Goal: Entertainment & Leisure: Consume media (video, audio)

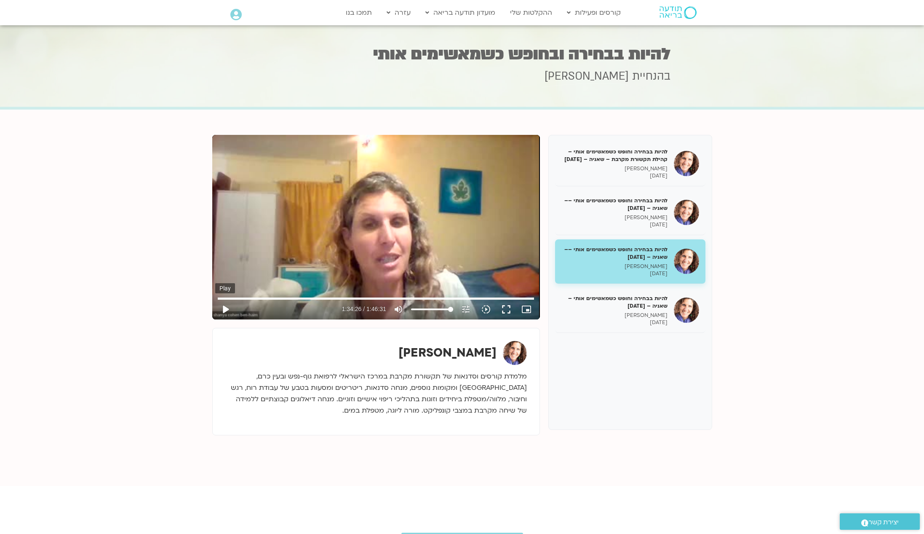
click at [223, 310] on button "play_arrow" at bounding box center [225, 309] width 20 height 20
click at [226, 308] on button "play_arrow" at bounding box center [225, 309] width 20 height 20
click at [228, 309] on button "play_arrow" at bounding box center [225, 309] width 20 height 20
click at [223, 309] on button "play_arrow" at bounding box center [225, 309] width 20 height 20
click at [162, 320] on section "להיות בבחירה וחופש כשמאשימים אותי – קהילת תקשורת מקרבת – שאניה – [DATE] [PERSON…" at bounding box center [462, 297] width 924 height 376
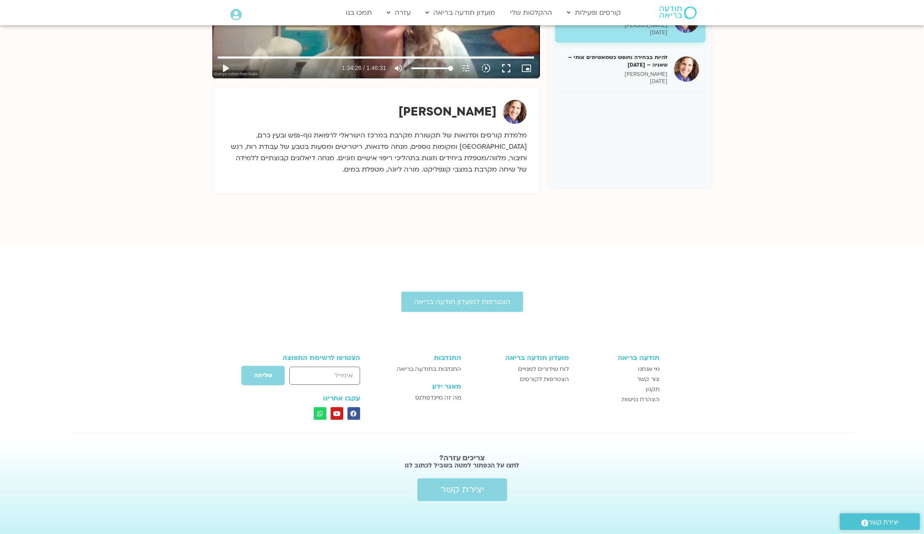
click at [227, 308] on div "הצטרפות למועדון תודעה בריאה" at bounding box center [462, 301] width 924 height 20
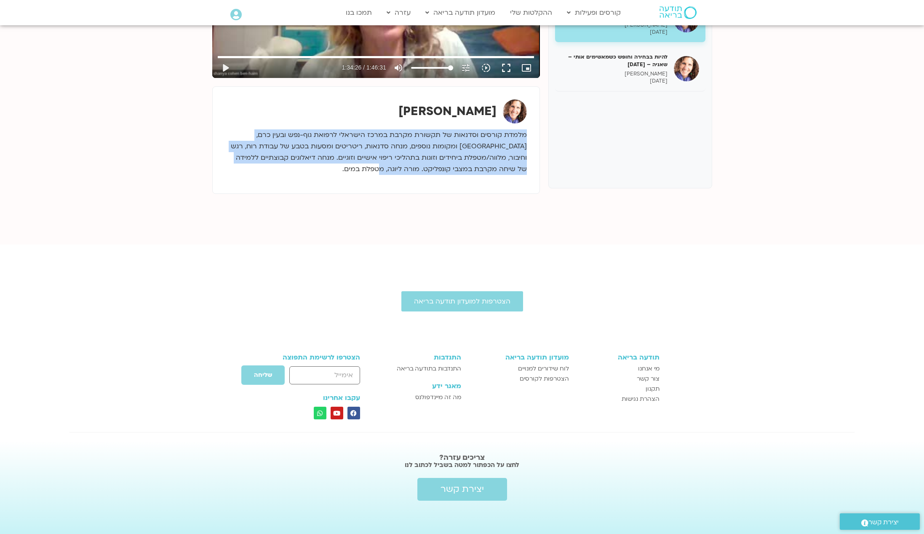
drag, startPoint x: 250, startPoint y: 228, endPoint x: 233, endPoint y: 124, distance: 105.3
click at [233, 124] on section "להיות בבחירה וחופש כשמאשימים אותי – קהילת תקשורת מקרבת – שאניה – [DATE] [PERSON…" at bounding box center [462, 56] width 924 height 376
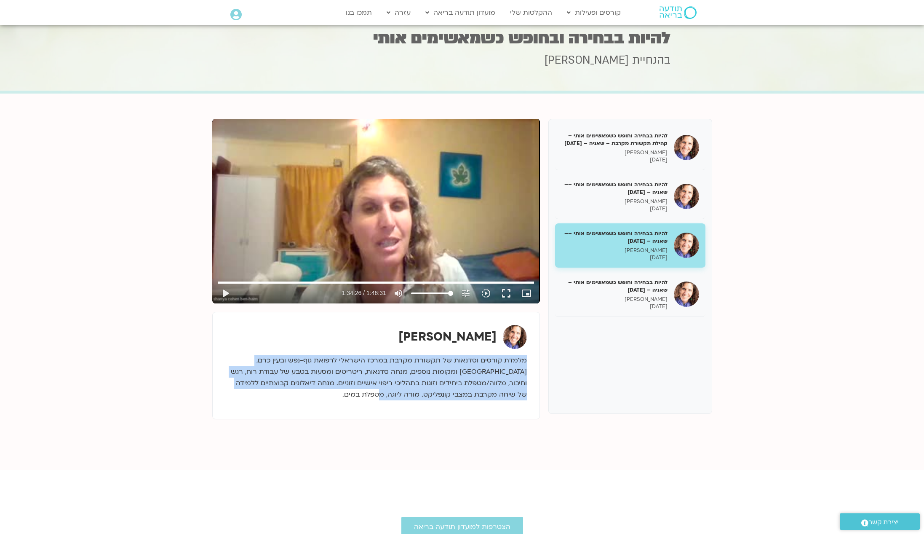
scroll to position [13, 0]
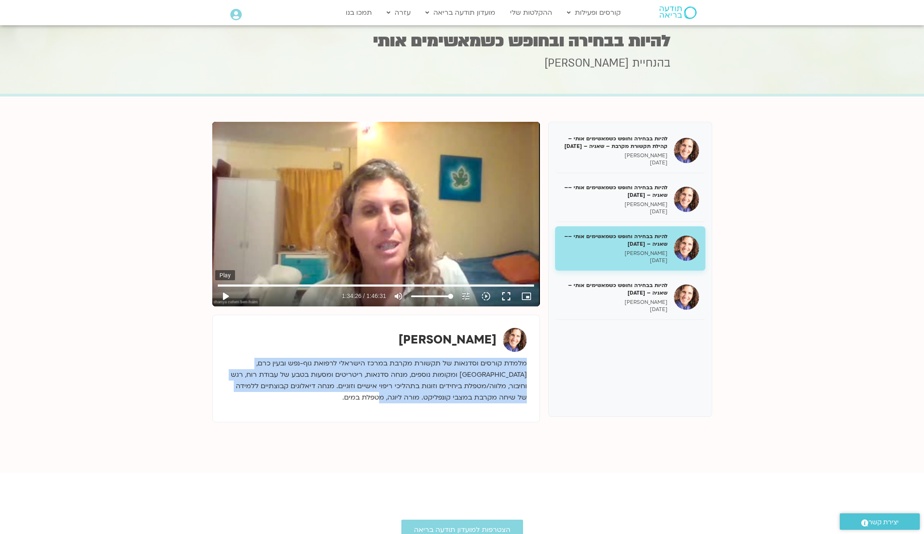
click at [228, 296] on button "play_arrow" at bounding box center [225, 296] width 20 height 20
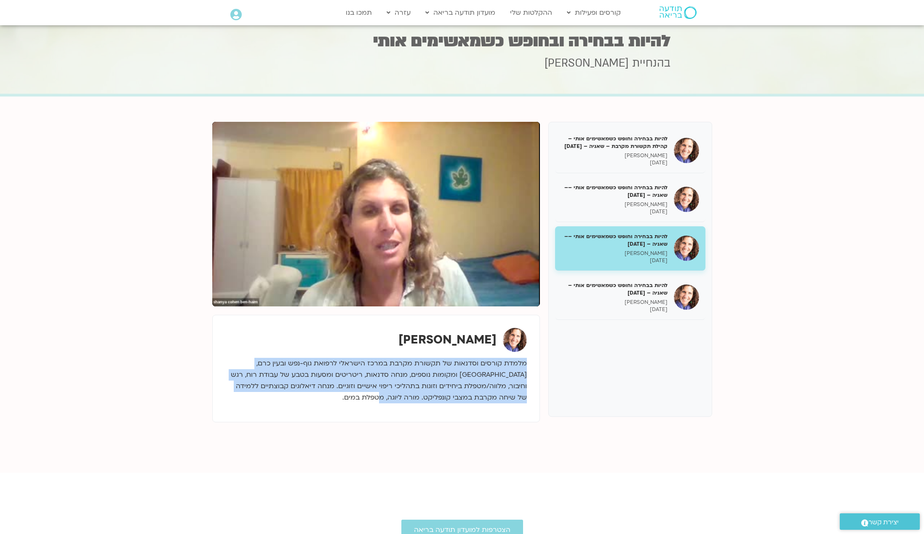
scroll to position [11, 0]
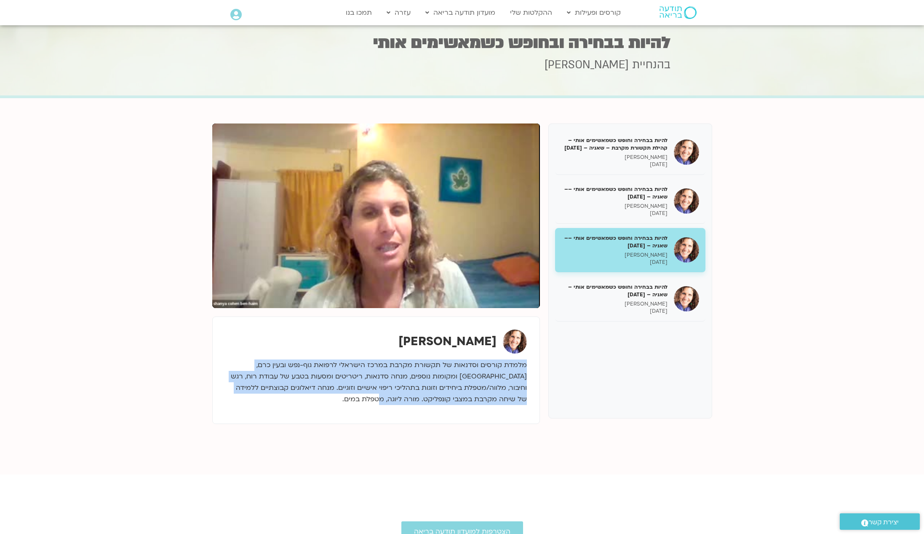
click at [356, 238] on div "Skip Ad 0:49 pause 1:34:36 / 1:46:31 volume_up Mute tune Resolution Auto 240p s…" at bounding box center [376, 215] width 328 height 184
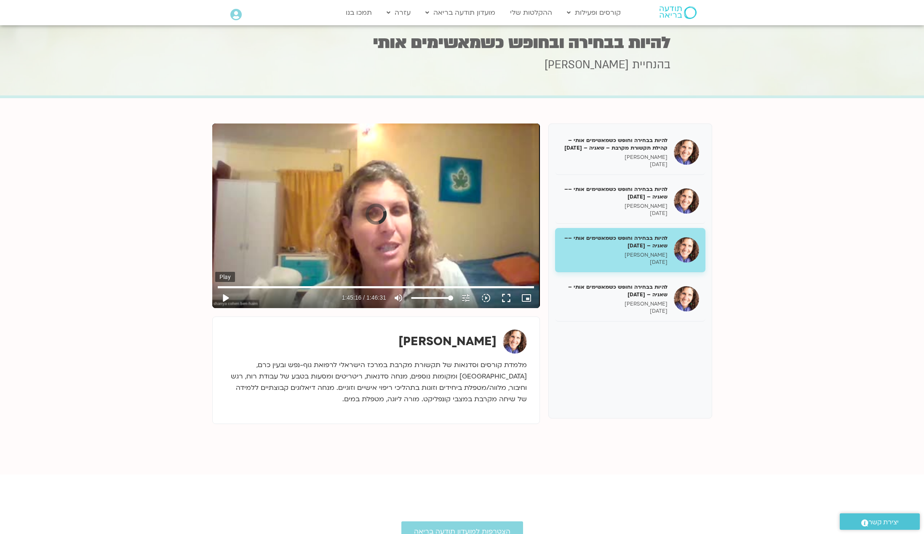
click at [227, 298] on button "play_arrow" at bounding box center [225, 298] width 20 height 20
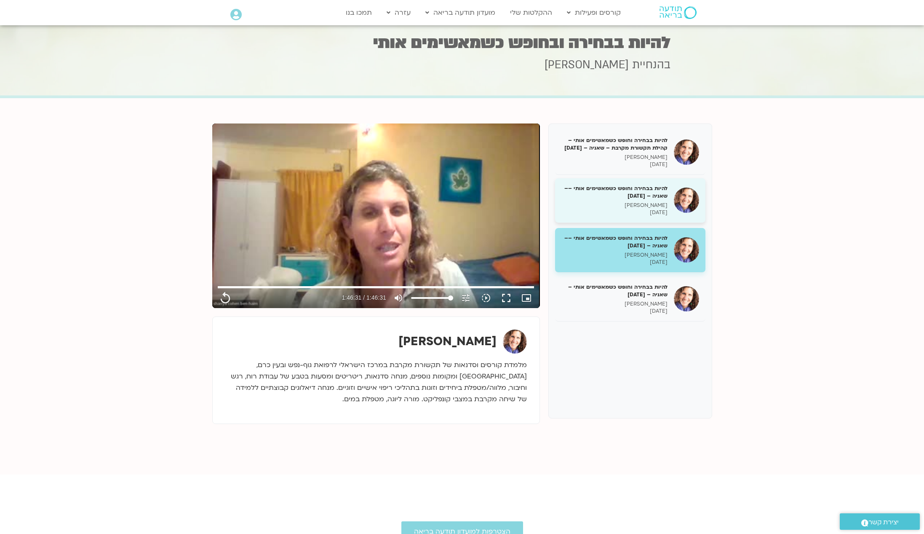
type input "6391.16"
click at [648, 196] on h5 "להיות בבחירה וחופש כשמאשימים אותי –– שאניה – [DATE]" at bounding box center [614, 191] width 106 height 15
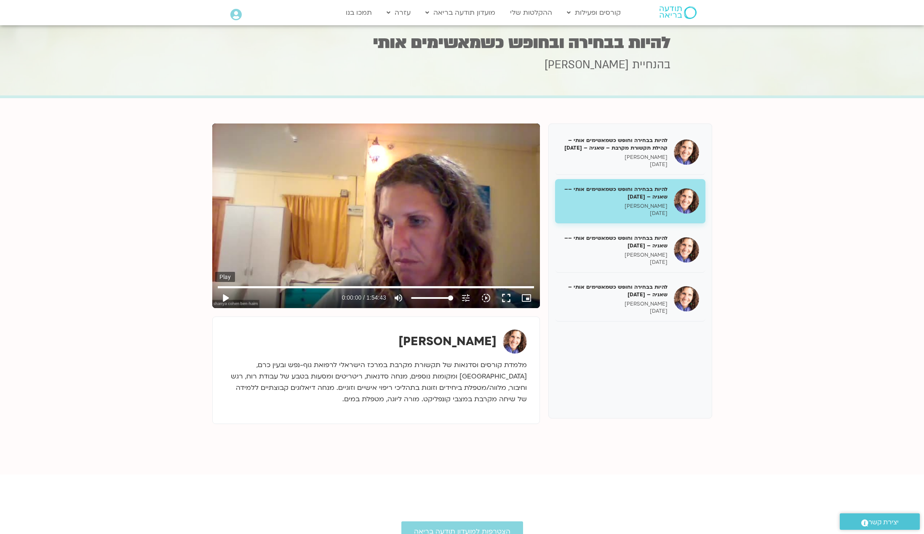
click at [226, 299] on button "play_arrow" at bounding box center [225, 298] width 20 height 20
type input "42.0038238328438"
